Goal: Task Accomplishment & Management: Manage account settings

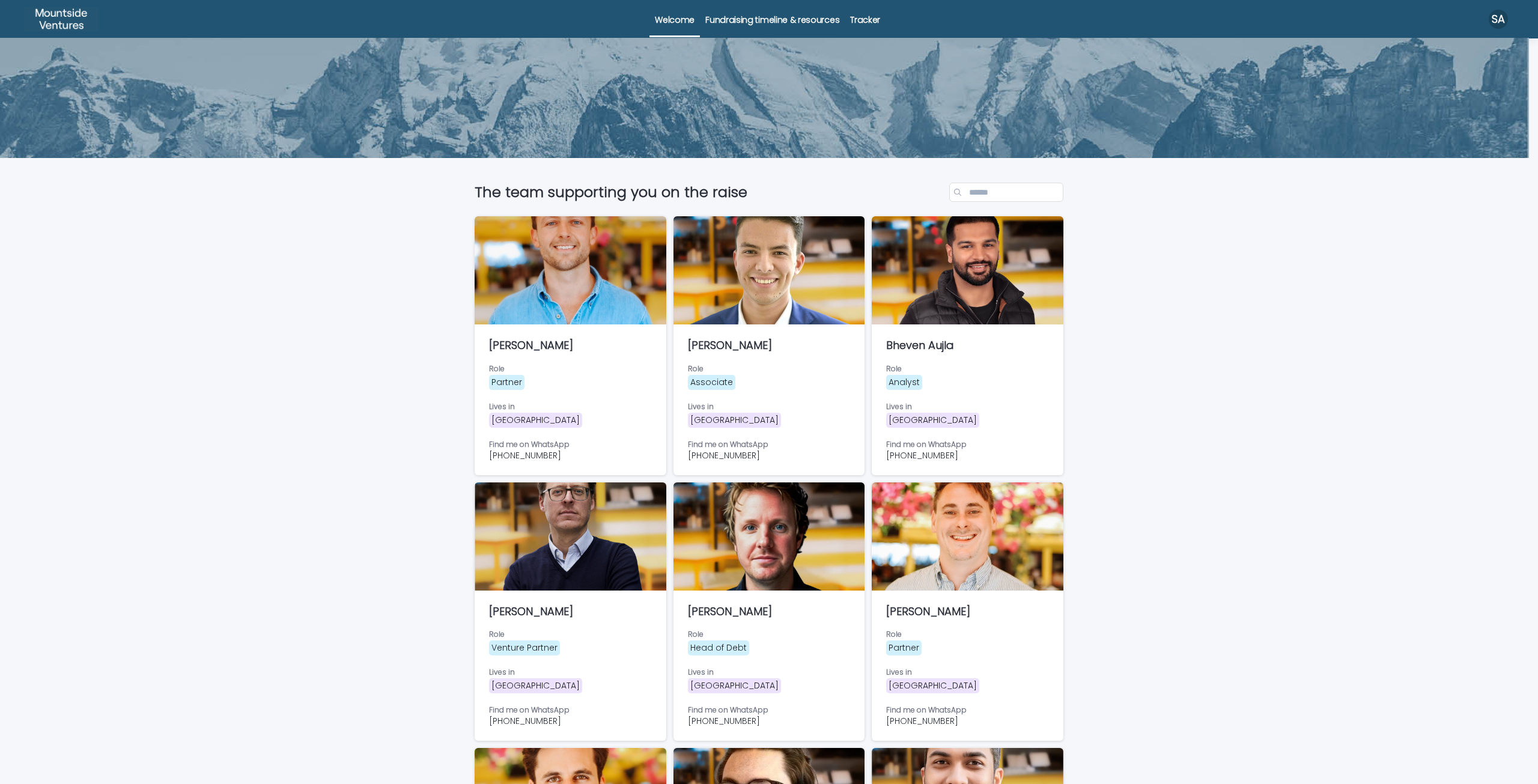
click at [852, 17] on p "Tracker" at bounding box center [865, 12] width 30 height 25
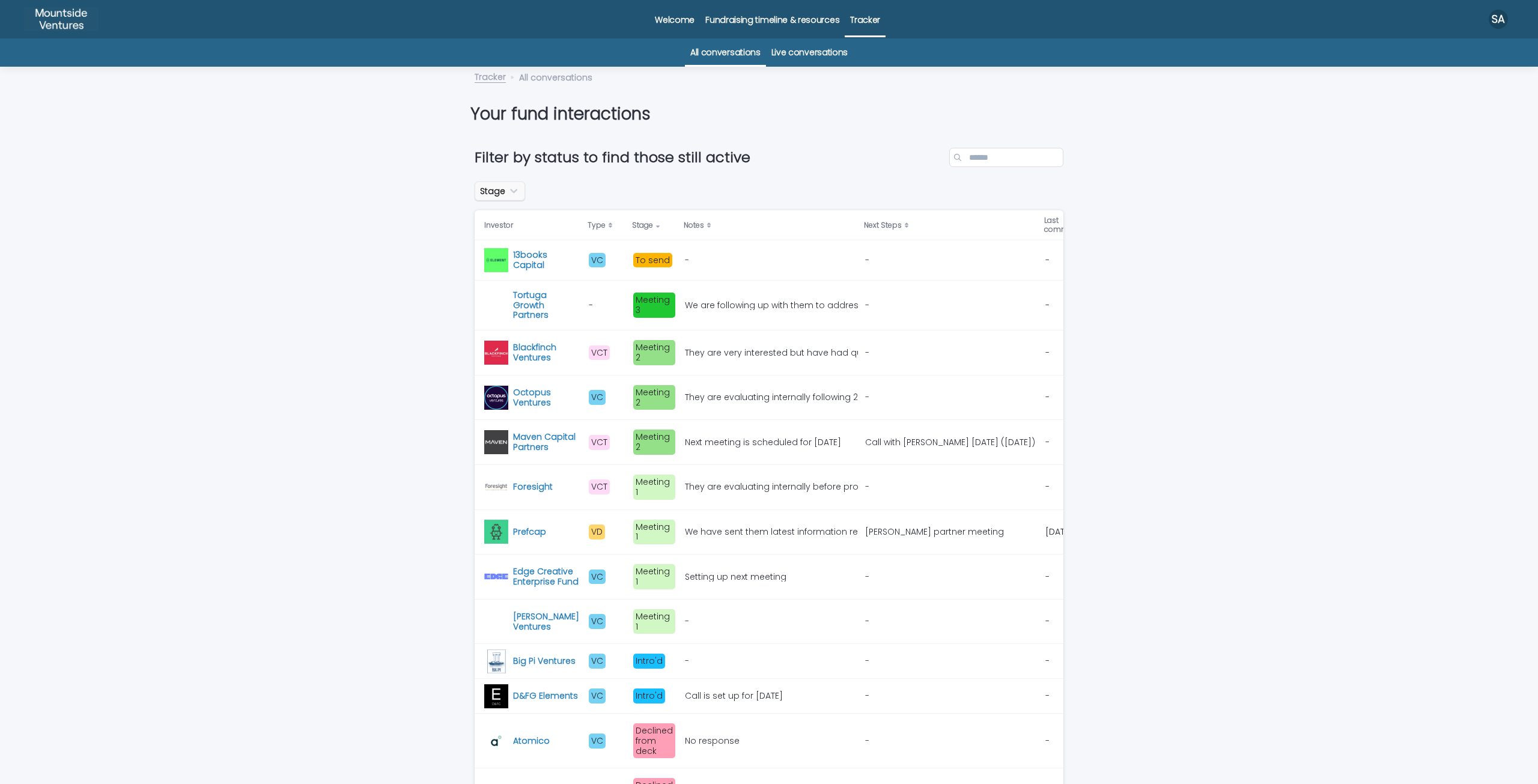
click at [497, 190] on button "Stage" at bounding box center [500, 191] width 50 height 19
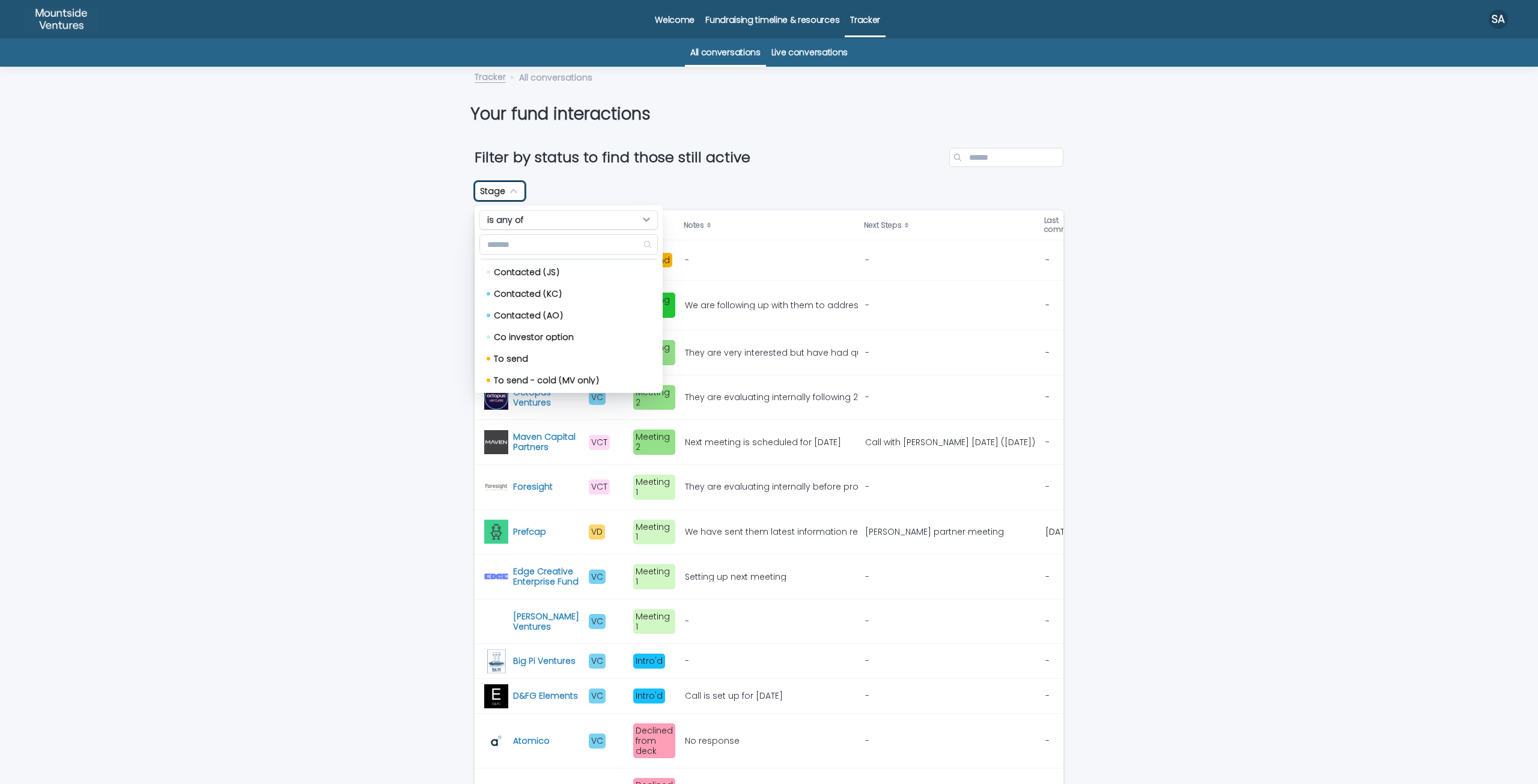
scroll to position [180, 0]
click at [516, 345] on p "Contacted (AO)" at bounding box center [566, 347] width 145 height 8
click at [528, 326] on p "Contacted (KC)" at bounding box center [566, 325] width 145 height 8
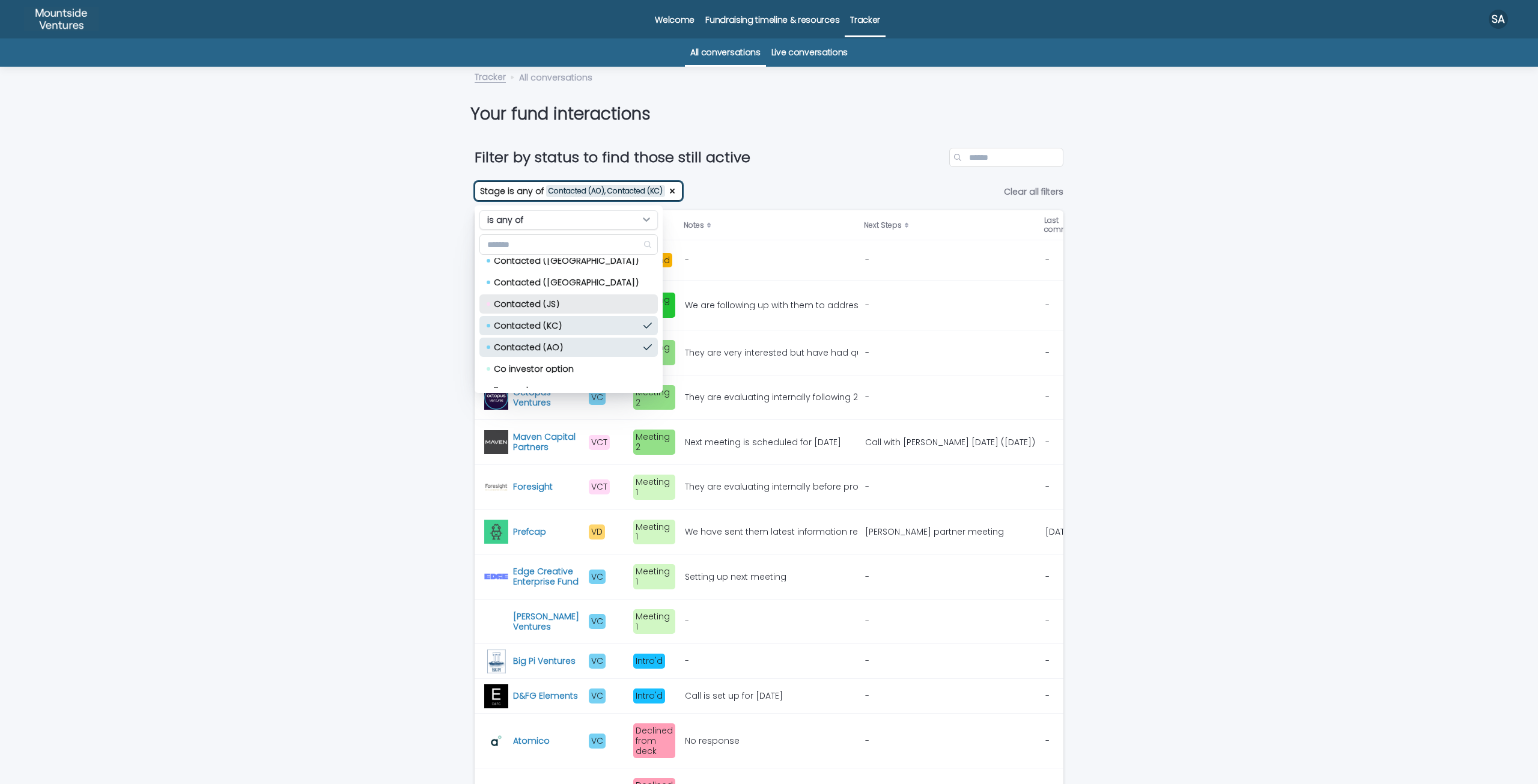
click at [531, 301] on p "Contacted (JS)" at bounding box center [566, 304] width 145 height 8
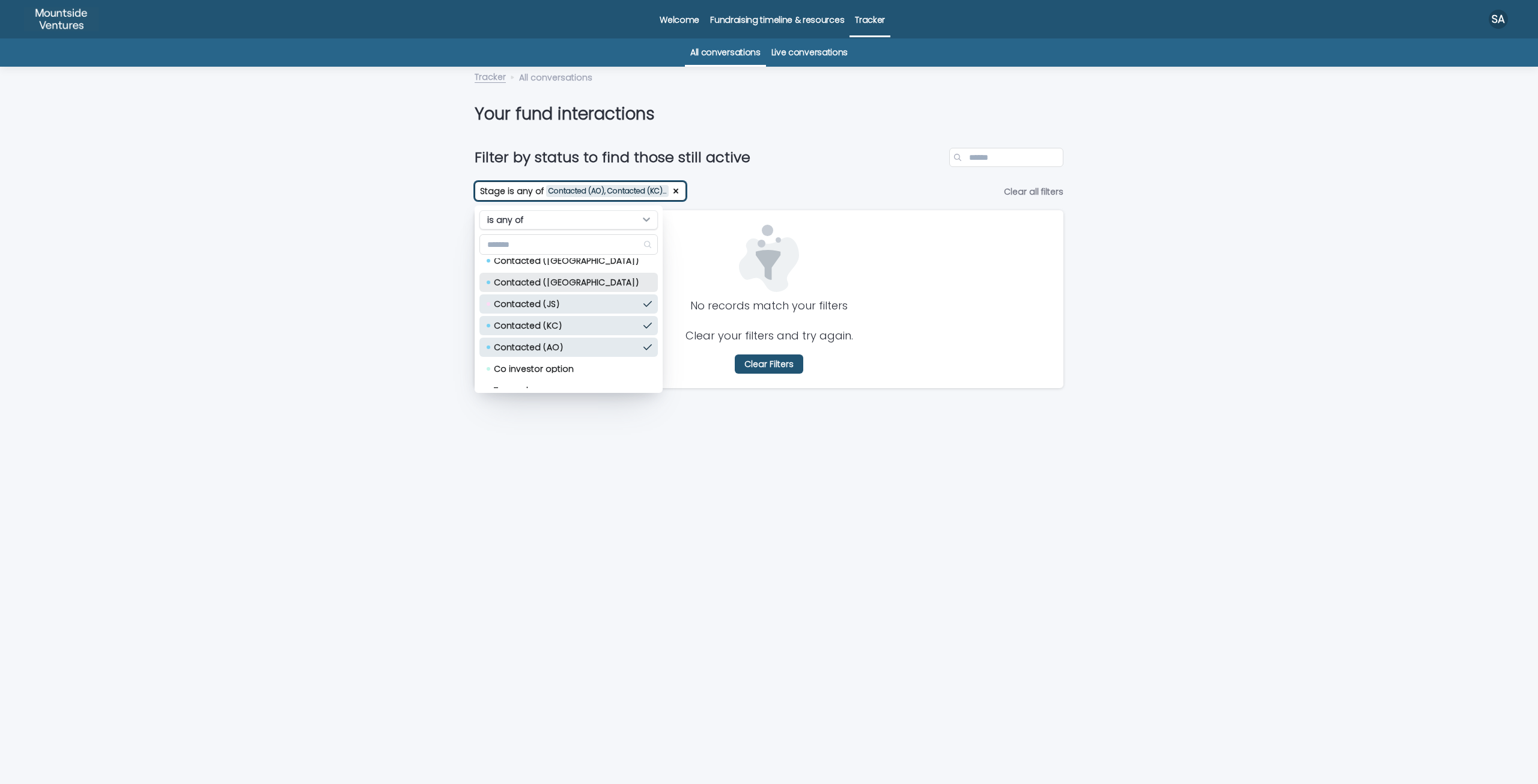
click at [533, 284] on p "Contacted ([GEOGRAPHIC_DATA])" at bounding box center [566, 282] width 145 height 8
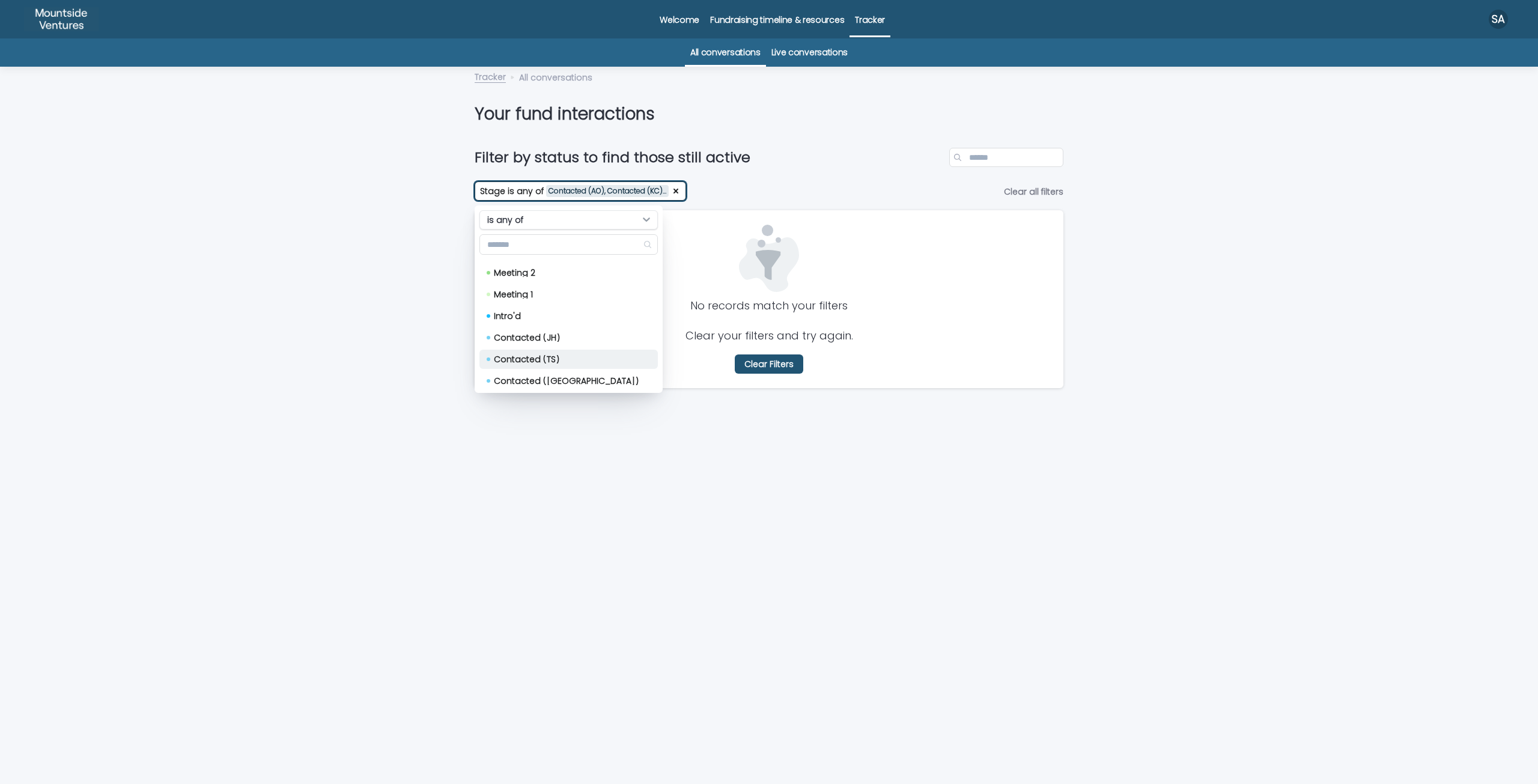
click at [530, 359] on p "Contacted (TS)" at bounding box center [566, 359] width 145 height 8
click at [533, 335] on p "Contacted (JH)" at bounding box center [566, 337] width 145 height 8
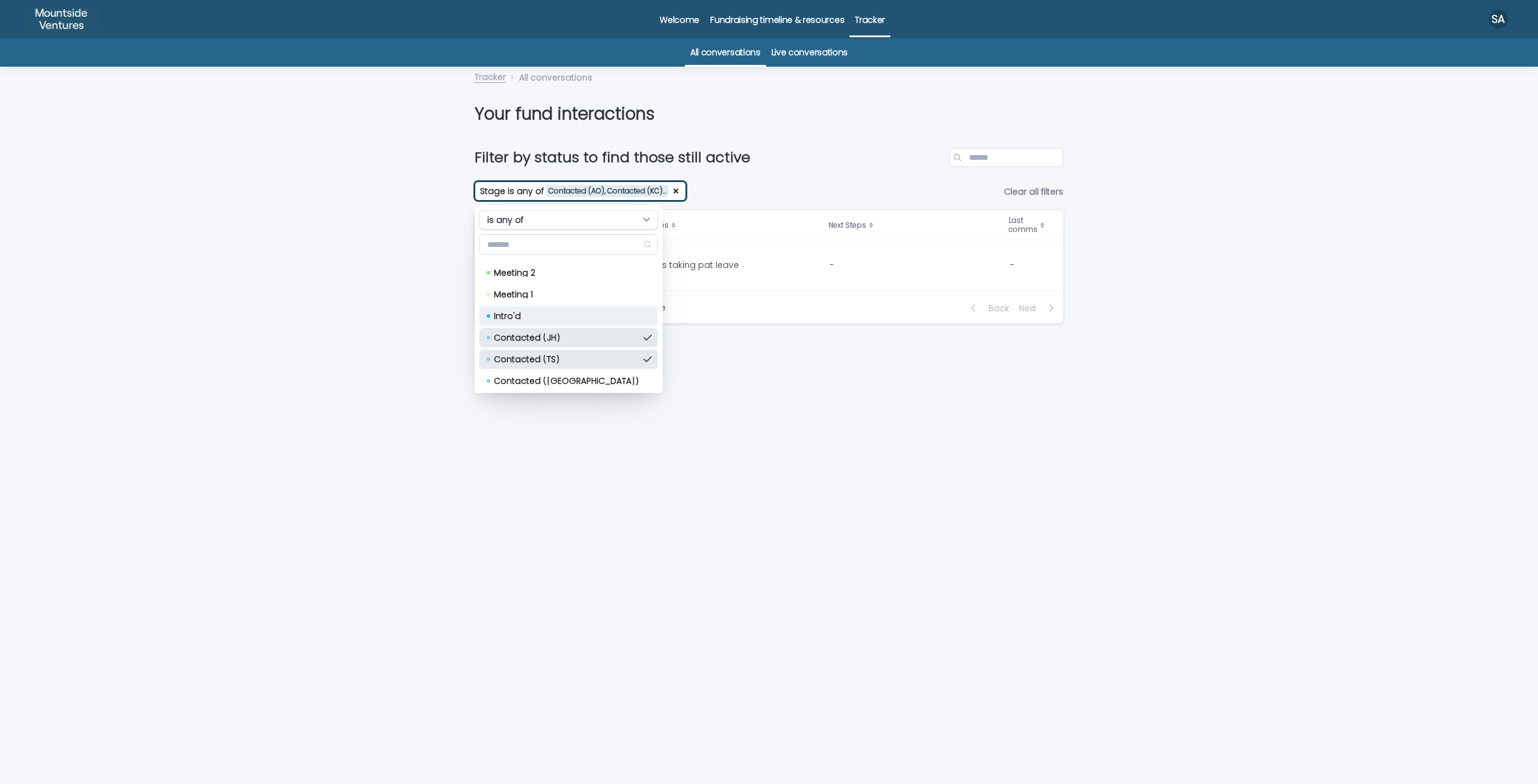
click at [524, 315] on p "Intro'd" at bounding box center [566, 315] width 145 height 8
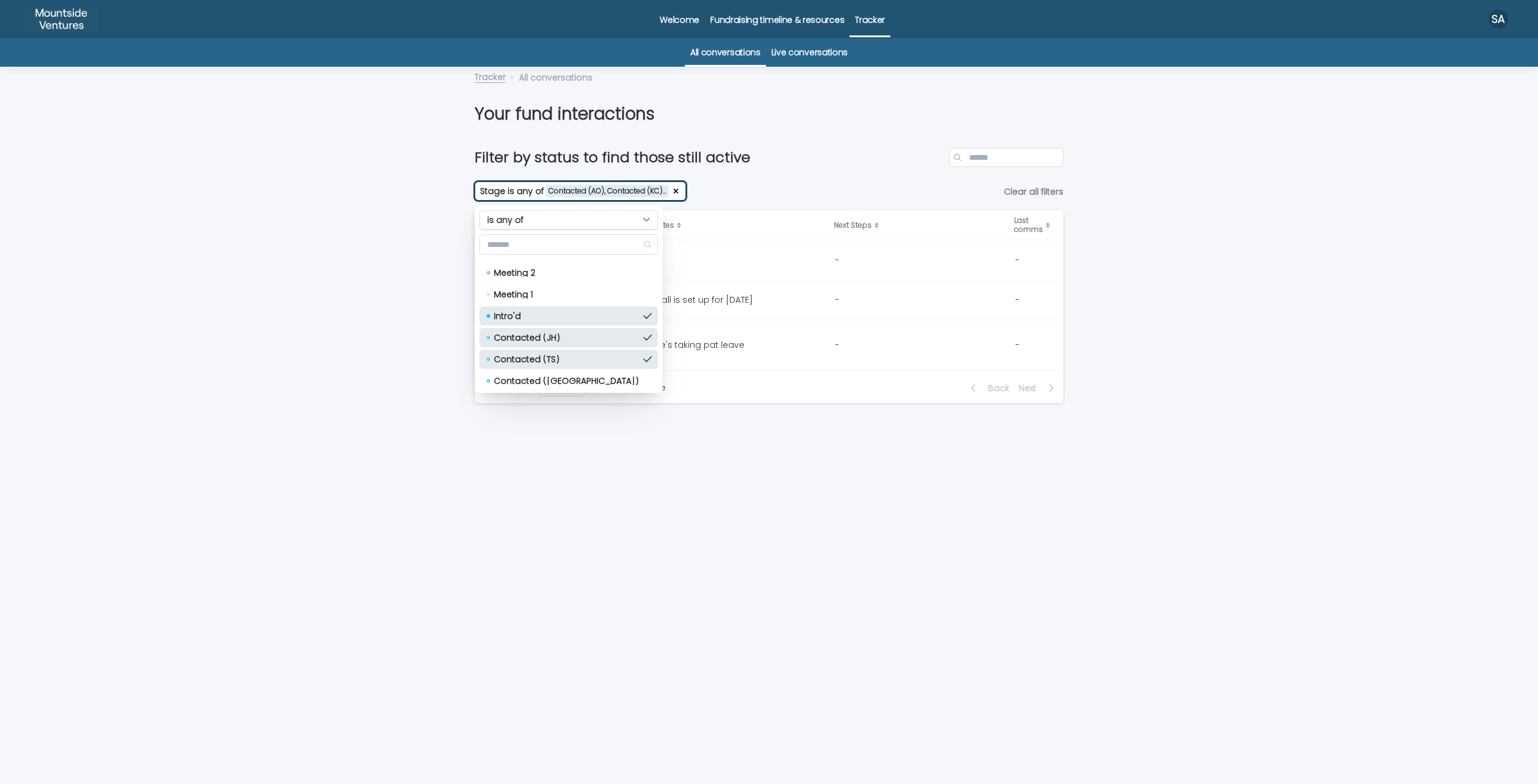
click at [398, 358] on div "Loading... Saving… Loading... Saving… Filter by status to find those still acti…" at bounding box center [769, 453] width 1538 height 660
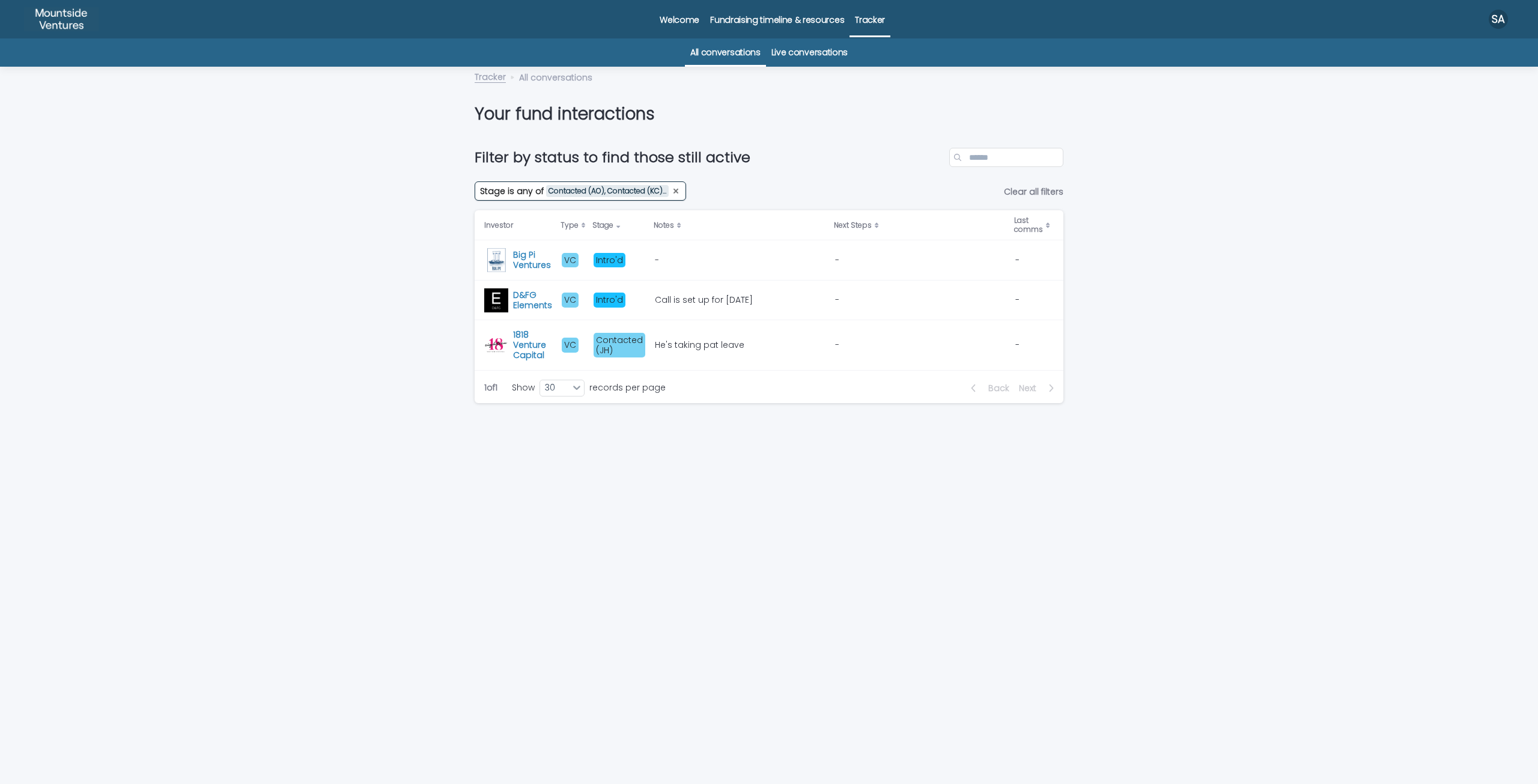
click at [672, 188] on icon "Stage" at bounding box center [676, 191] width 10 height 10
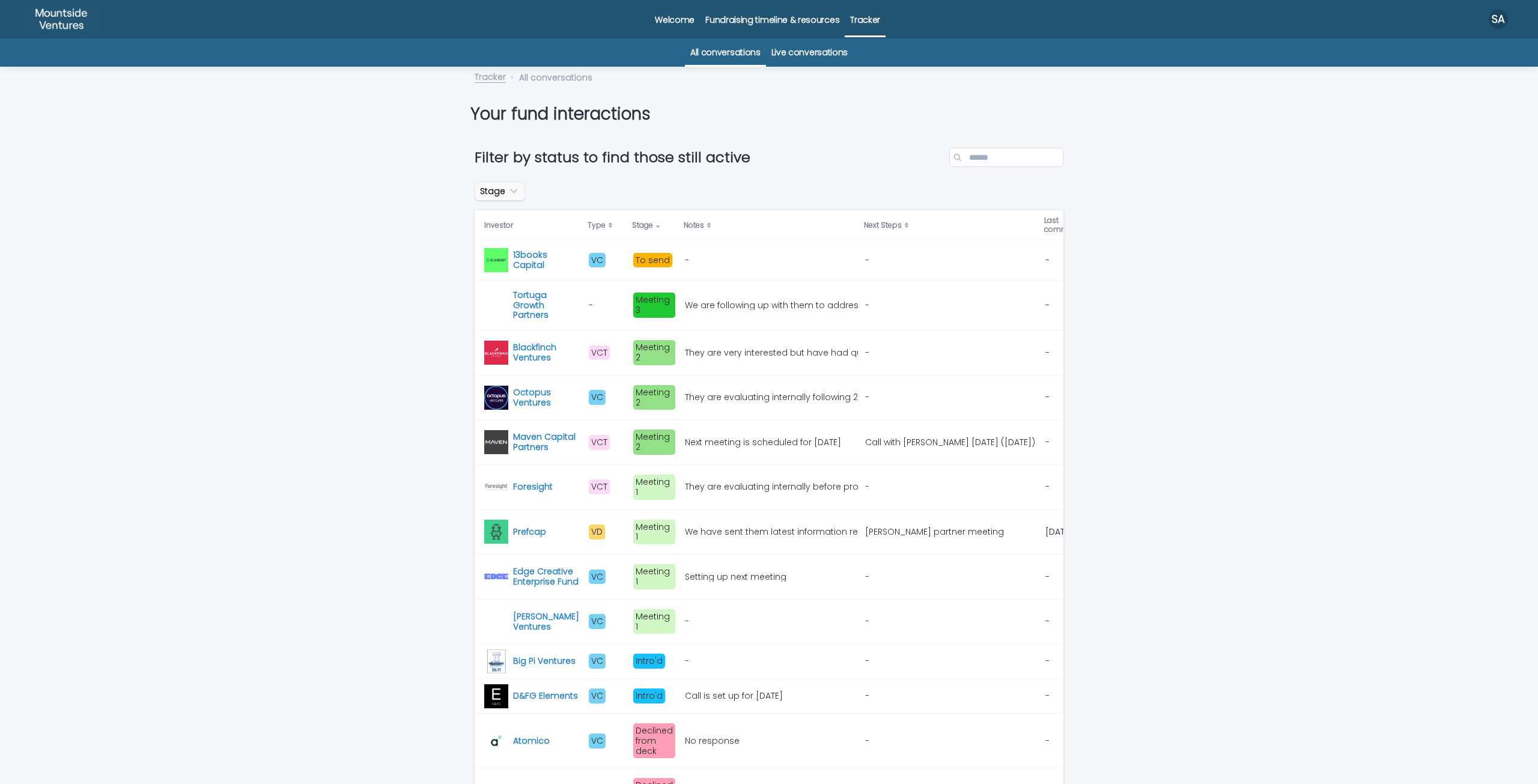
click at [499, 191] on button "Stage" at bounding box center [500, 191] width 50 height 19
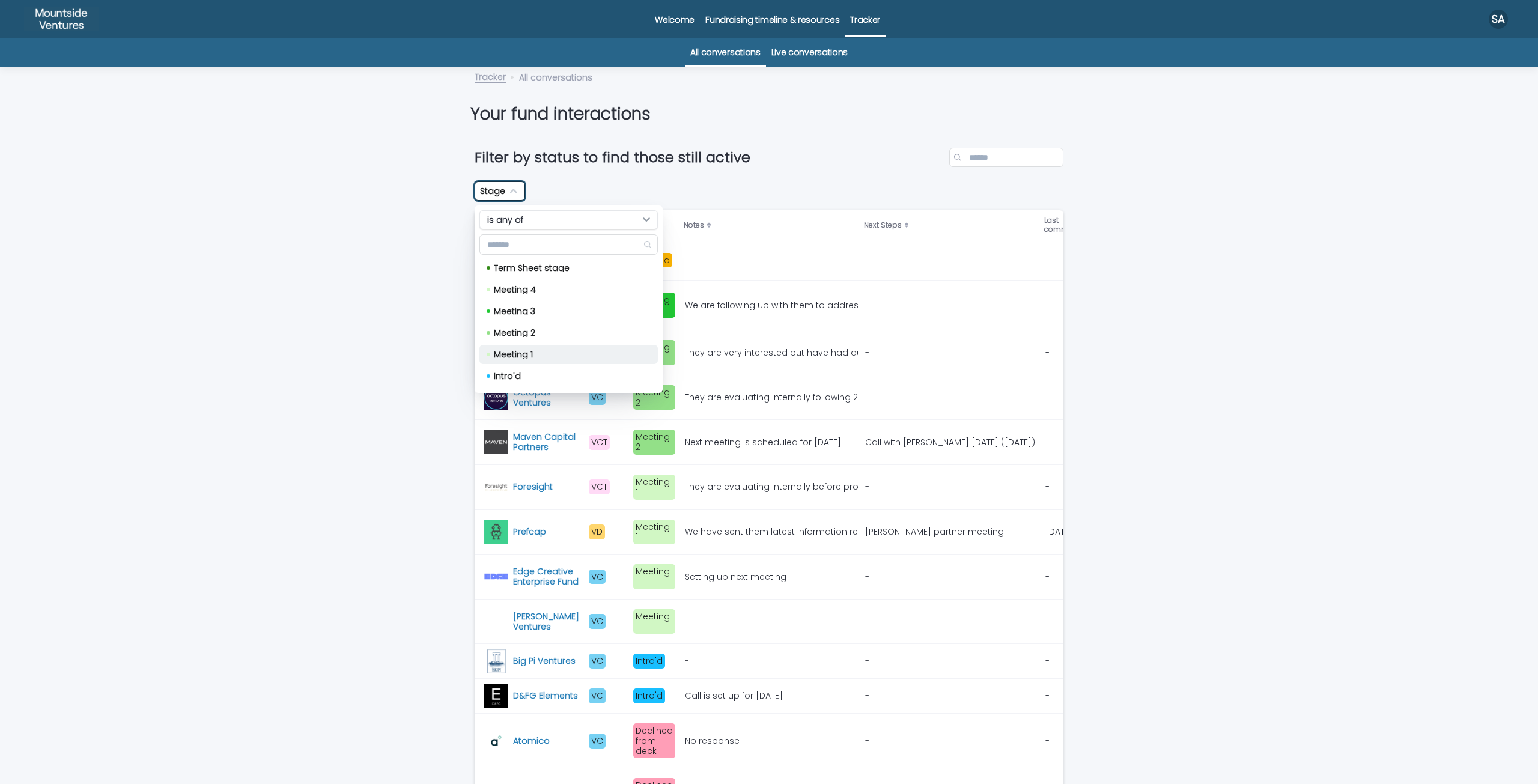
click at [527, 350] on p "Meeting 1" at bounding box center [566, 354] width 145 height 8
click at [528, 334] on p "Meeting 2" at bounding box center [566, 332] width 145 height 8
click at [529, 312] on p "Meeting 3" at bounding box center [566, 311] width 145 height 8
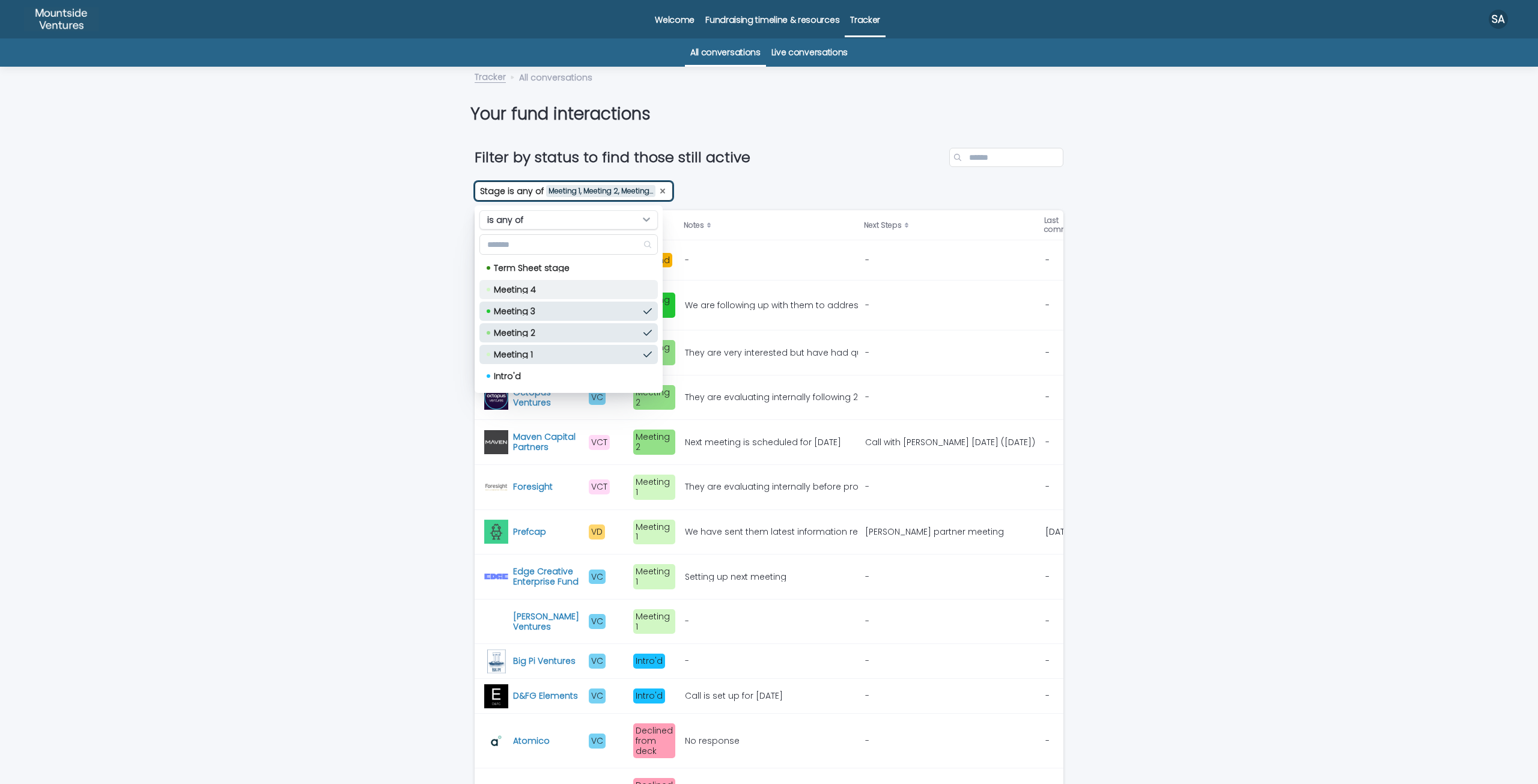
click at [529, 288] on p "Meeting 4" at bounding box center [566, 289] width 145 height 8
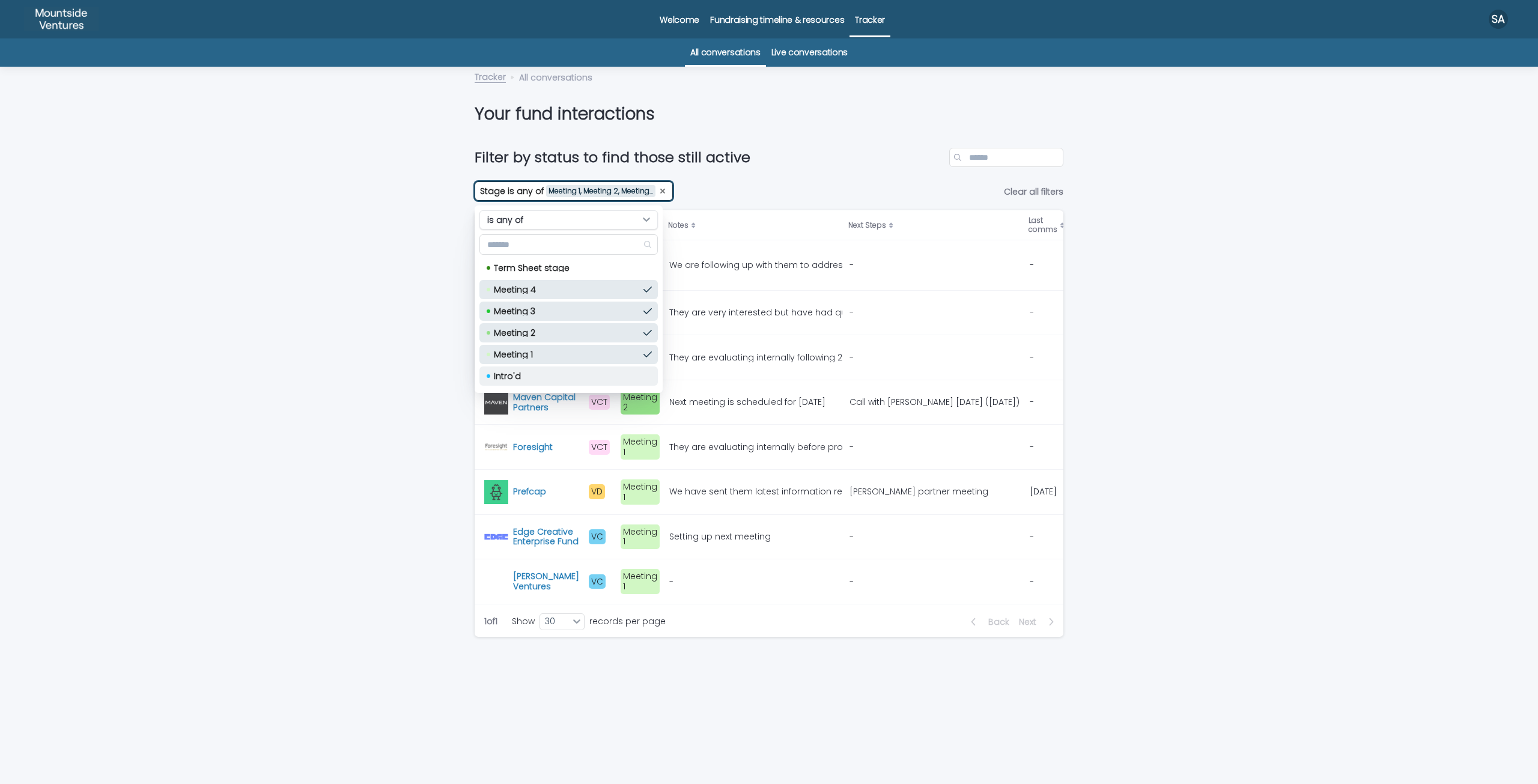
click at [512, 368] on div "Intro'd" at bounding box center [569, 376] width 178 height 19
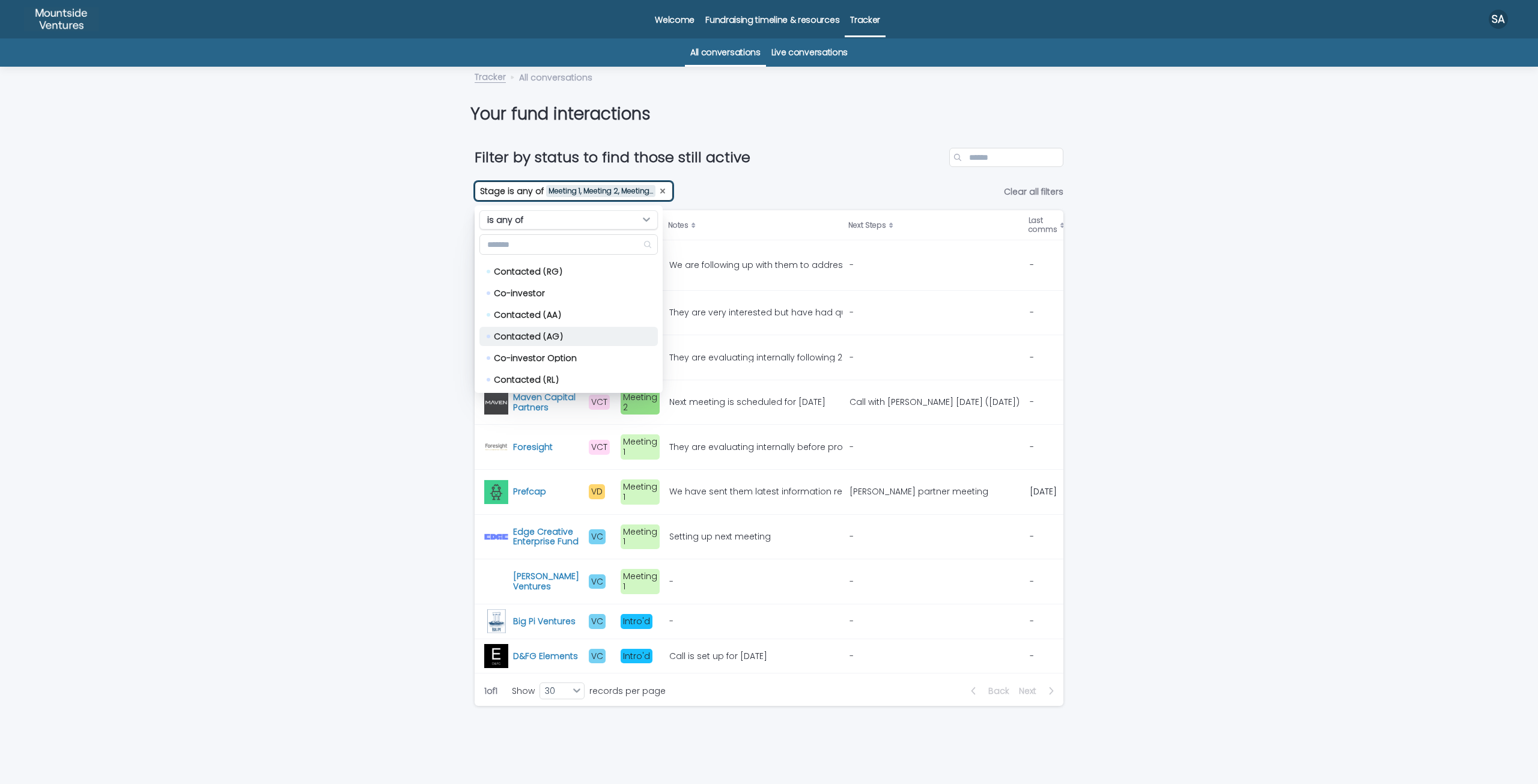
scroll to position [624, 0]
click at [400, 358] on div "Loading... Saving… Loading... Saving… Filter by status to find those still acti…" at bounding box center [769, 453] width 1538 height 660
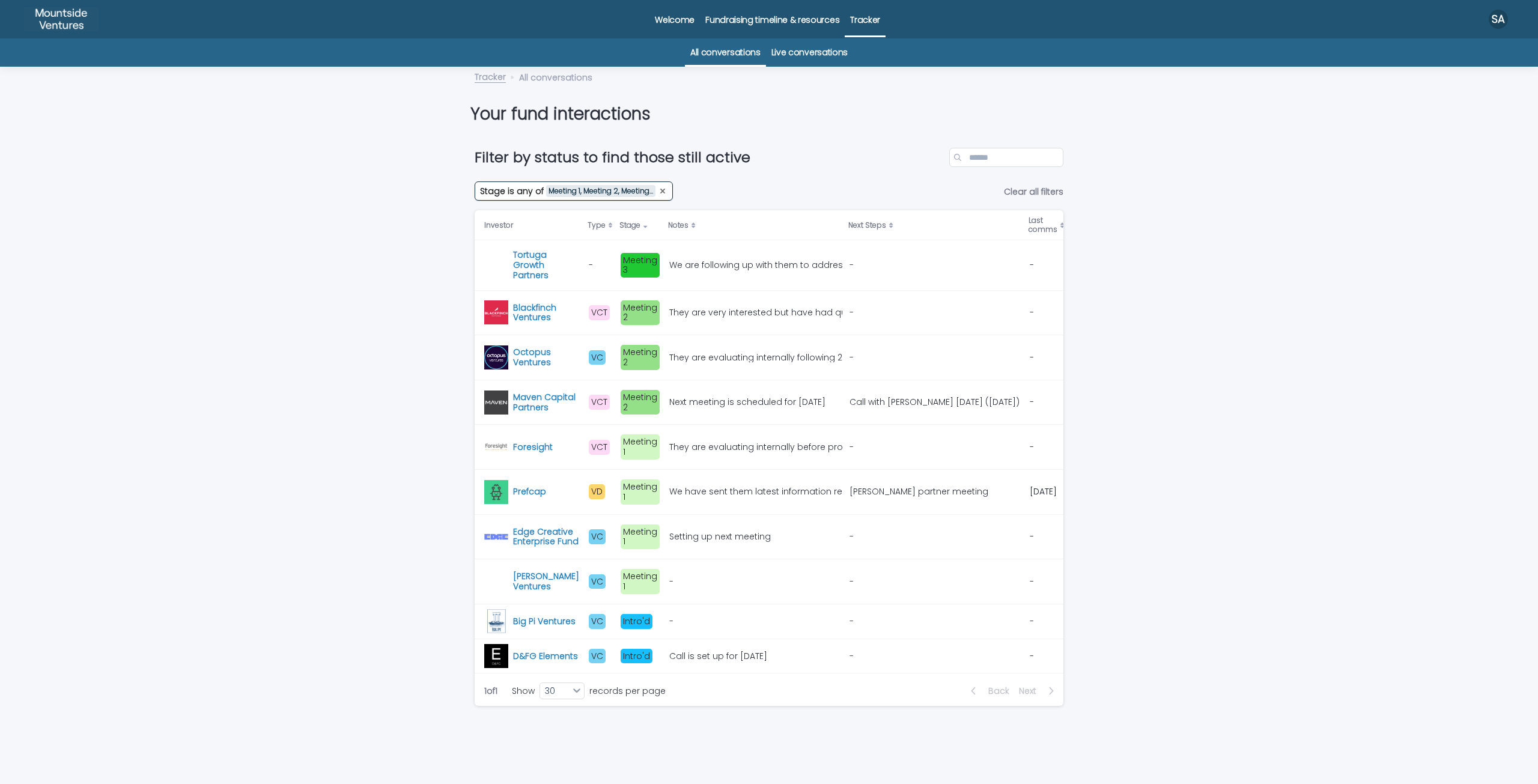
click at [864, 268] on p at bounding box center [935, 265] width 171 height 10
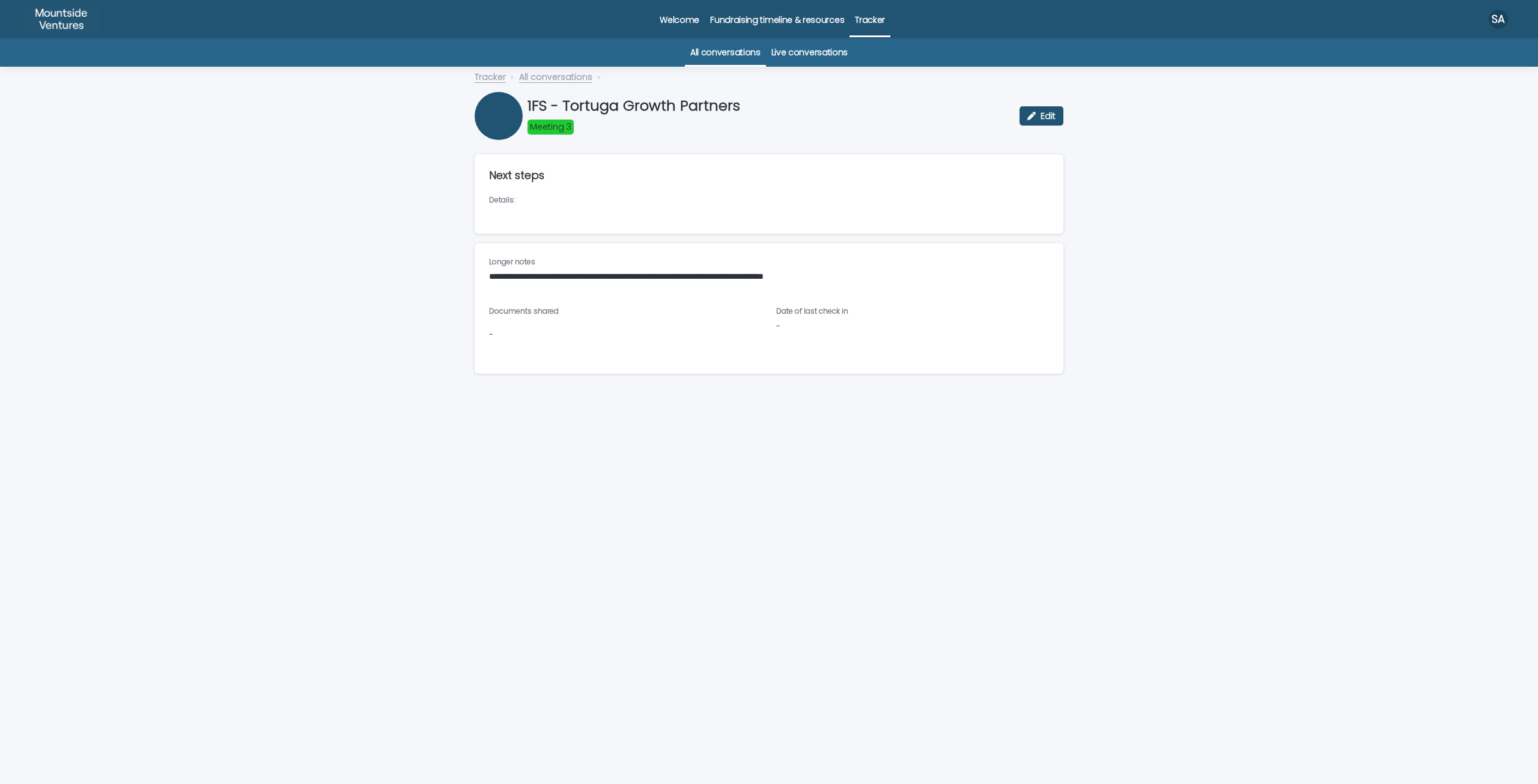
click at [783, 326] on p "-" at bounding box center [913, 326] width 273 height 13
click at [1048, 118] on span "Edit" at bounding box center [1047, 116] width 15 height 8
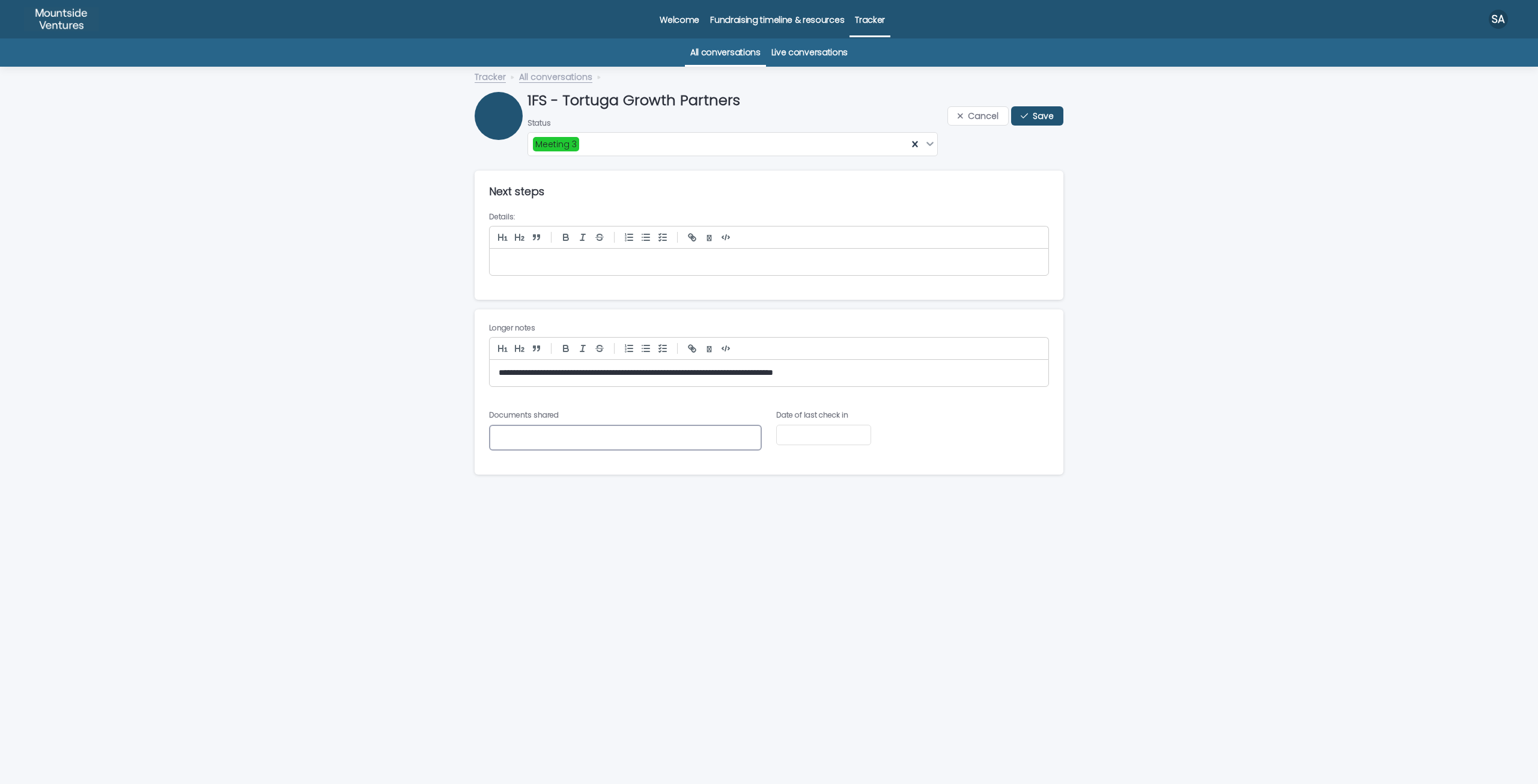
click at [559, 437] on textarea at bounding box center [625, 438] width 273 height 26
type textarea "*********"
click at [817, 442] on input "text" at bounding box center [824, 435] width 95 height 21
click at [831, 335] on div "15" at bounding box center [834, 337] width 16 height 16
type input "**********"
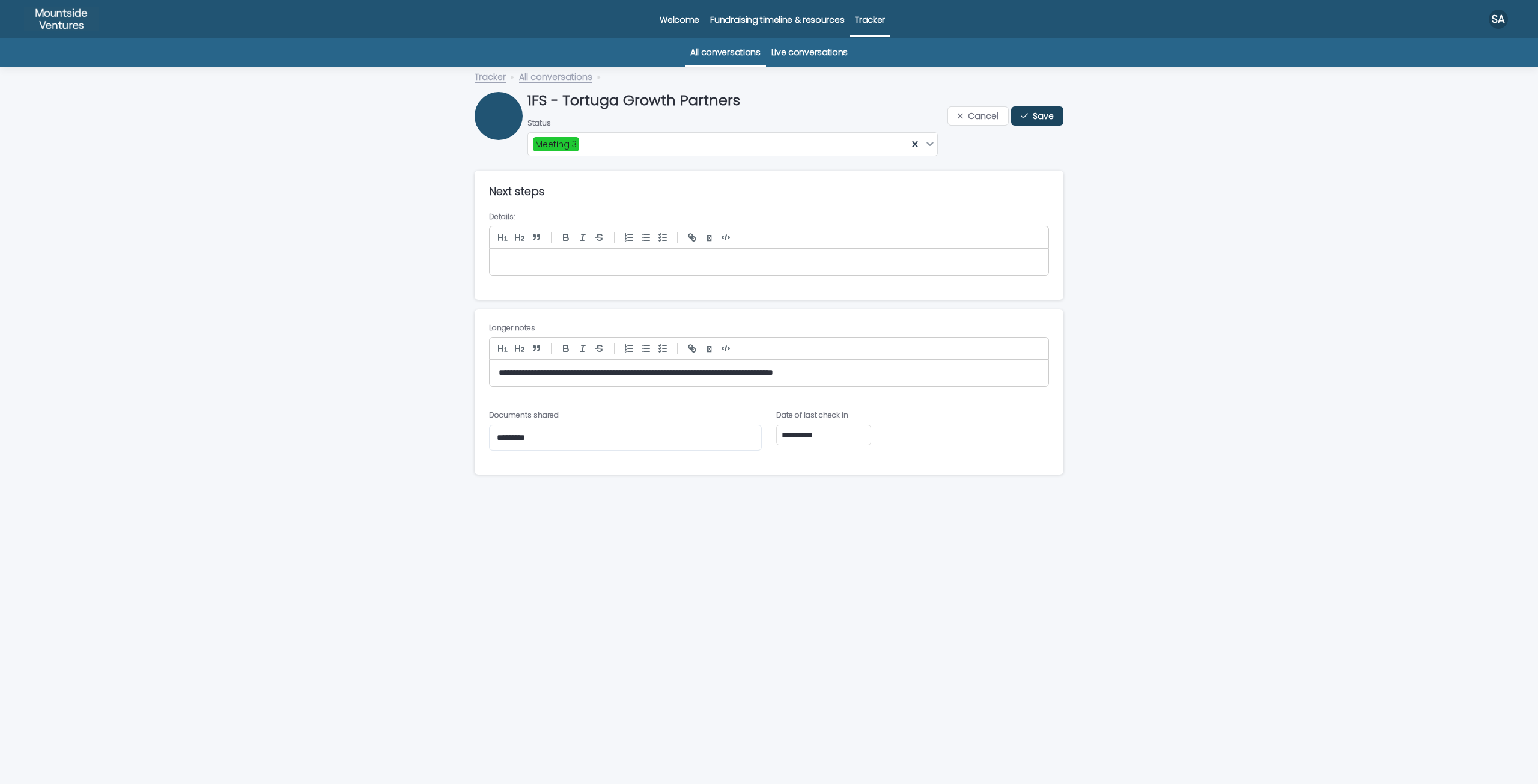
click at [1032, 122] on button "Save" at bounding box center [1037, 116] width 52 height 19
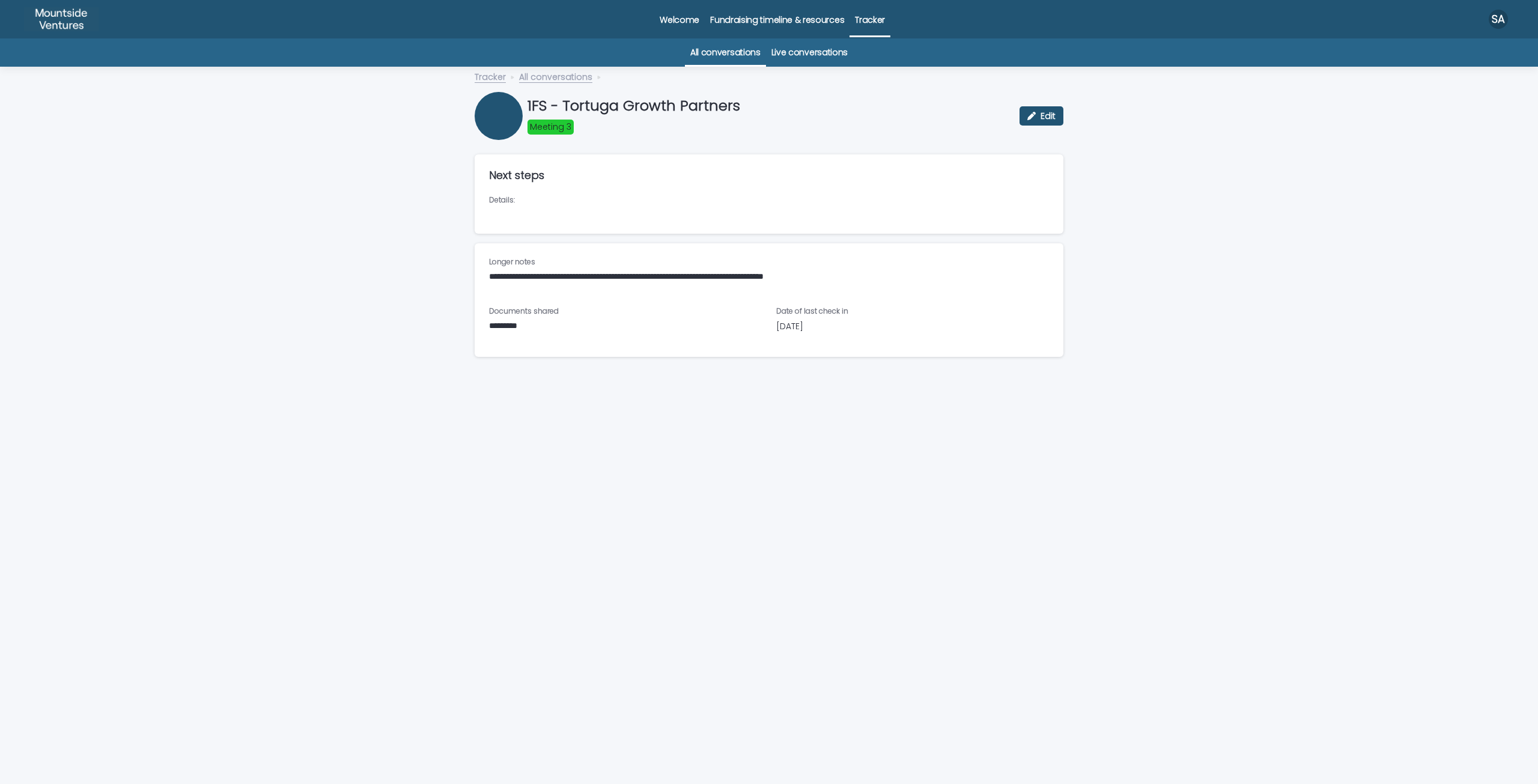
click at [500, 79] on link "Tracker" at bounding box center [490, 76] width 31 height 14
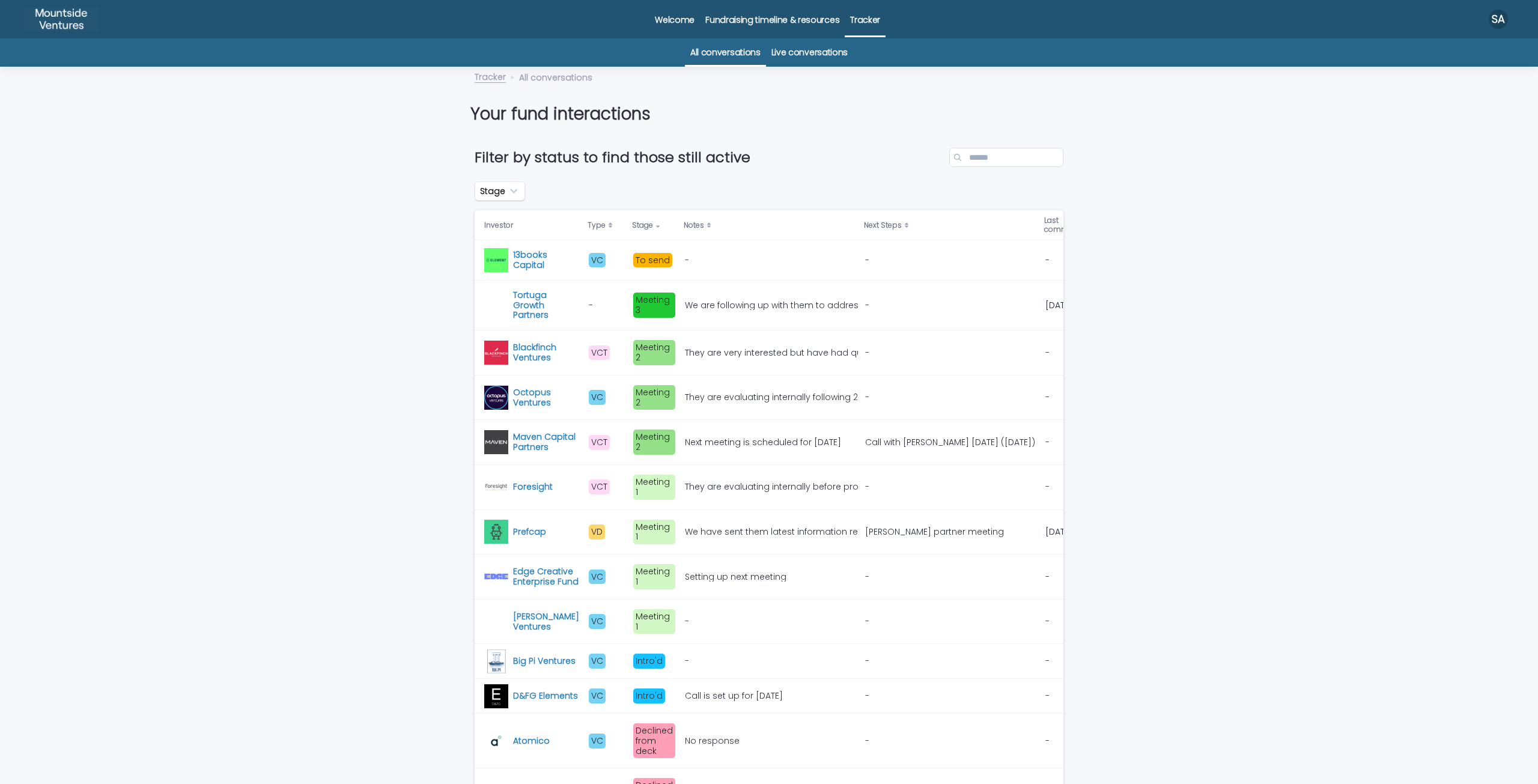
click at [968, 392] on p at bounding box center [950, 397] width 171 height 10
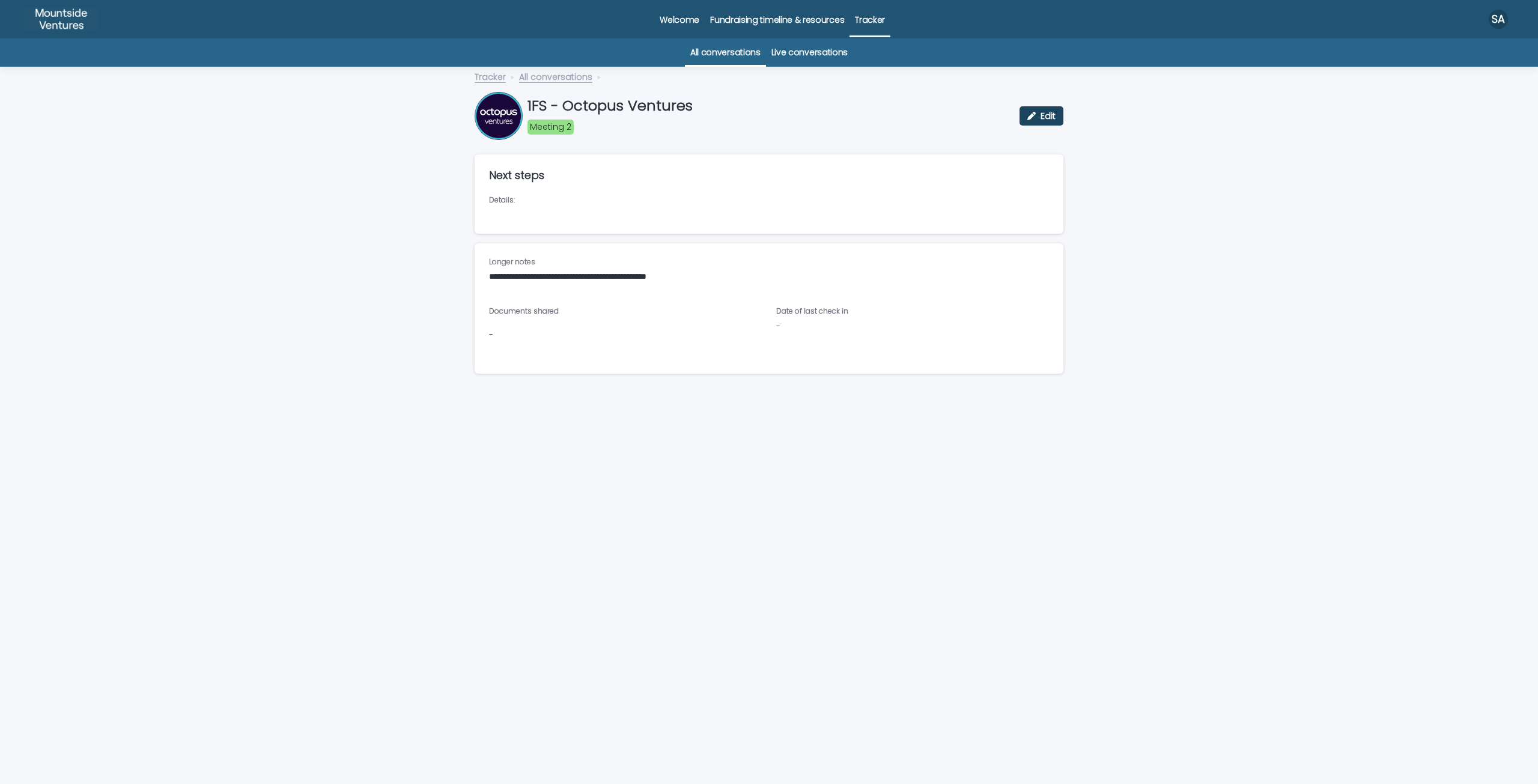
click at [1045, 123] on button "Edit" at bounding box center [1041, 116] width 44 height 19
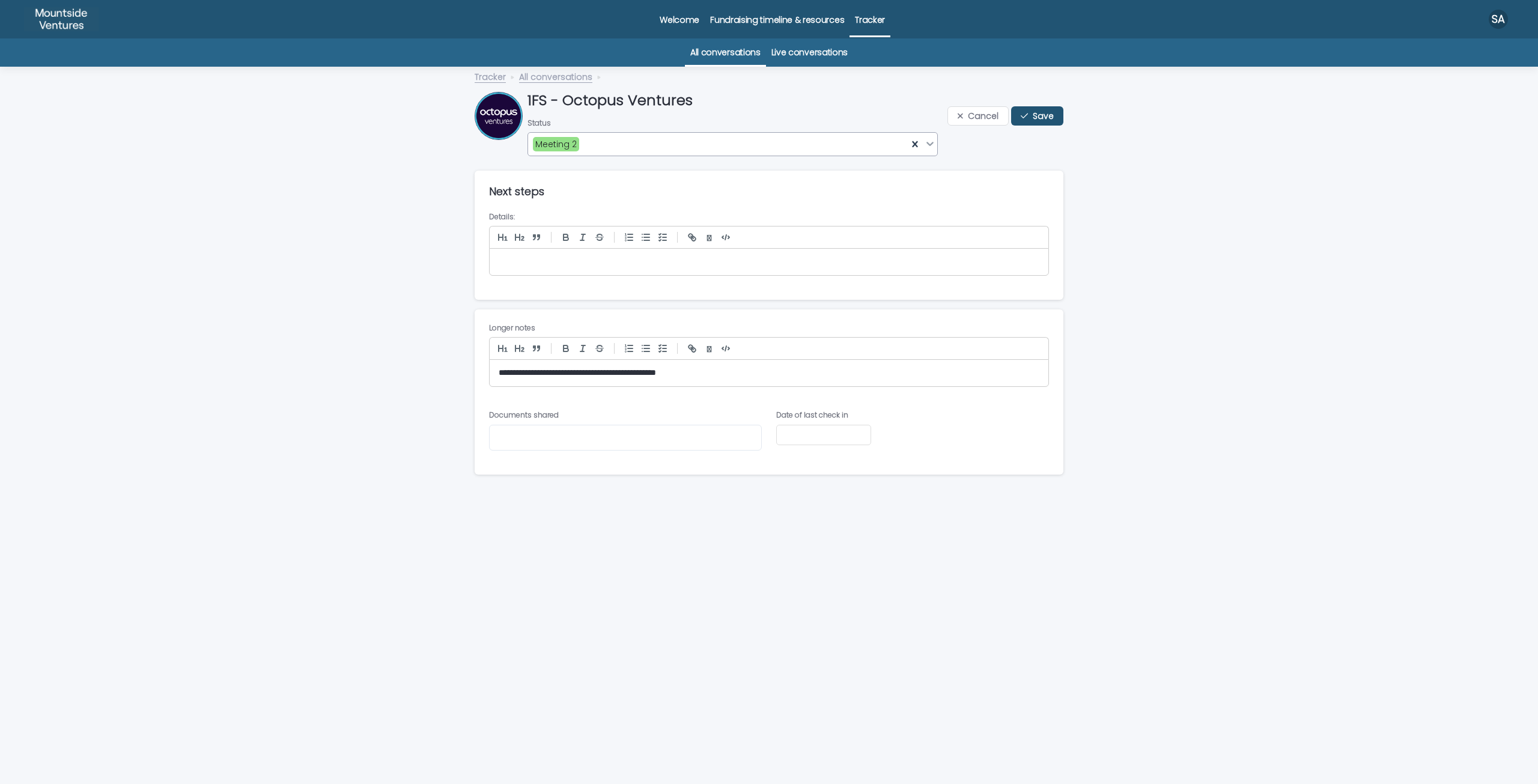
click at [672, 149] on div "Meeting 2" at bounding box center [718, 144] width 379 height 18
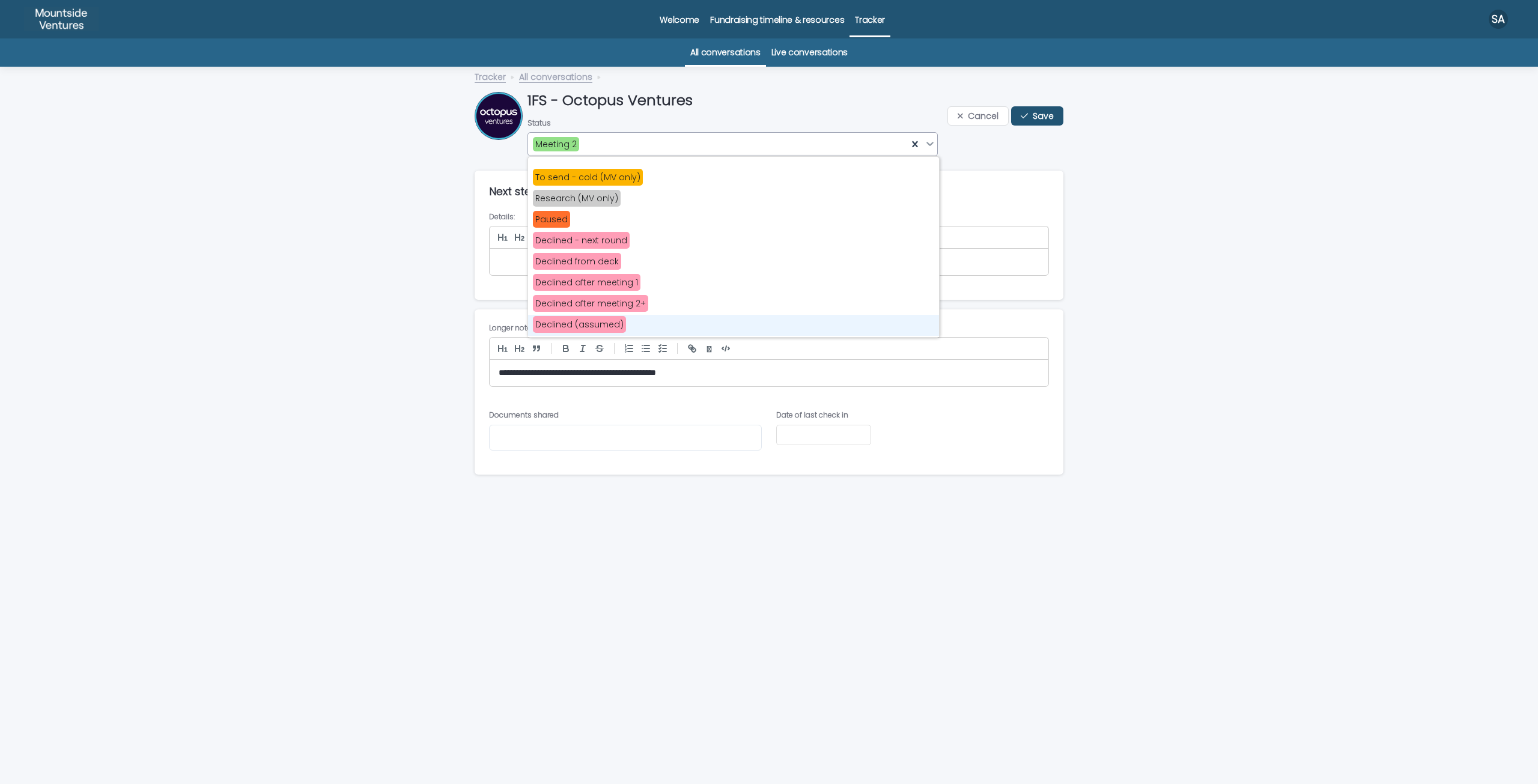
scroll to position [301, 0]
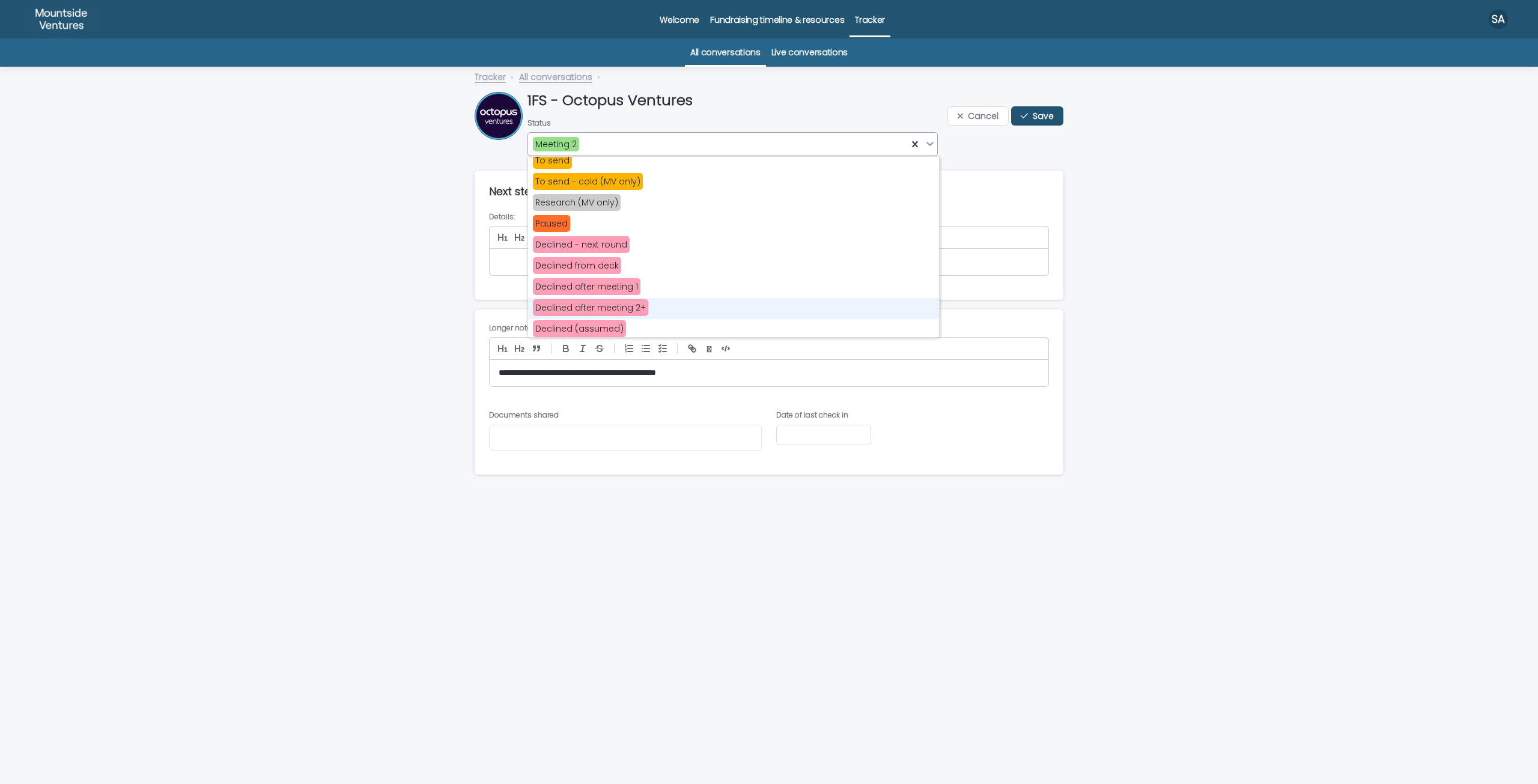
click at [602, 308] on span "Declined after meeting 2+" at bounding box center [590, 308] width 115 height 17
